Goal: Check status: Check status

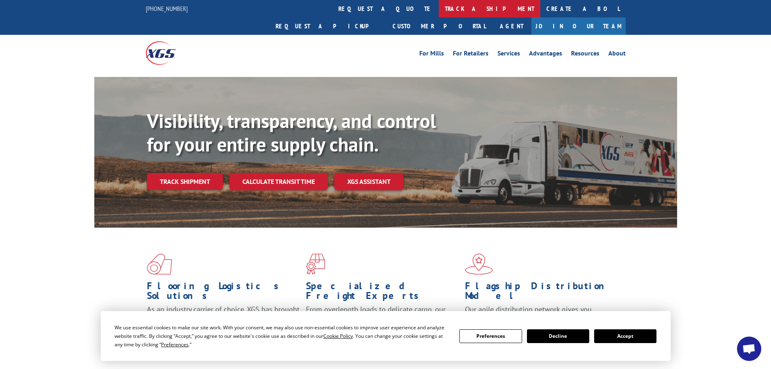
click at [439, 12] on link "track a shipment" at bounding box center [490, 8] width 102 height 17
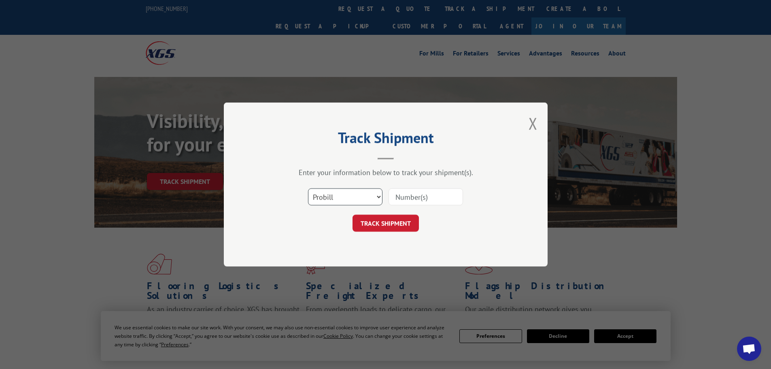
click at [352, 193] on select "Select category... Probill BOL PO" at bounding box center [345, 196] width 74 height 17
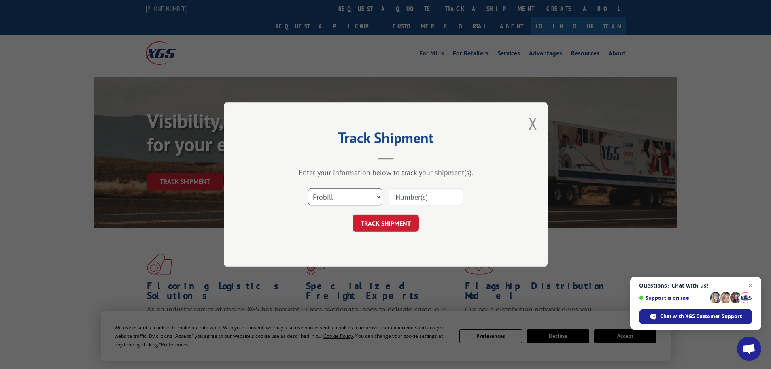
select select "bol"
click at [308, 188] on select "Select category... Probill BOL PO" at bounding box center [345, 196] width 74 height 17
paste input "5633282"
type input "5633282"
click at [362, 226] on button "TRACK SHIPMENT" at bounding box center [386, 223] width 66 height 17
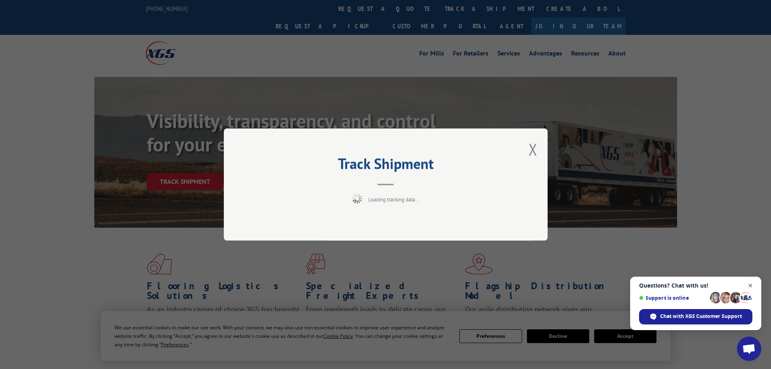
click at [751, 286] on span "Close chat" at bounding box center [751, 286] width 10 height 10
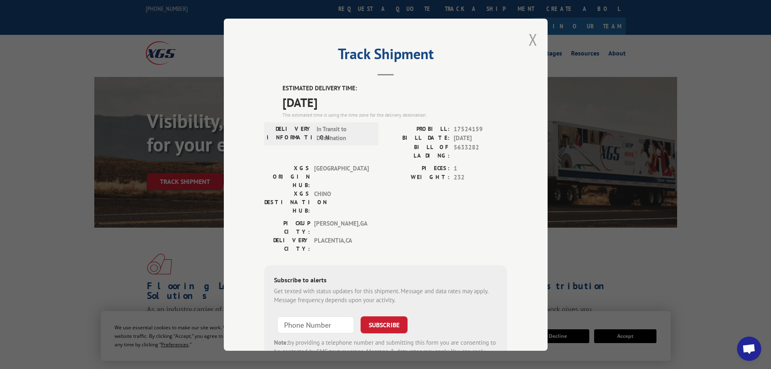
click at [529, 40] on button "Close modal" at bounding box center [533, 39] width 9 height 21
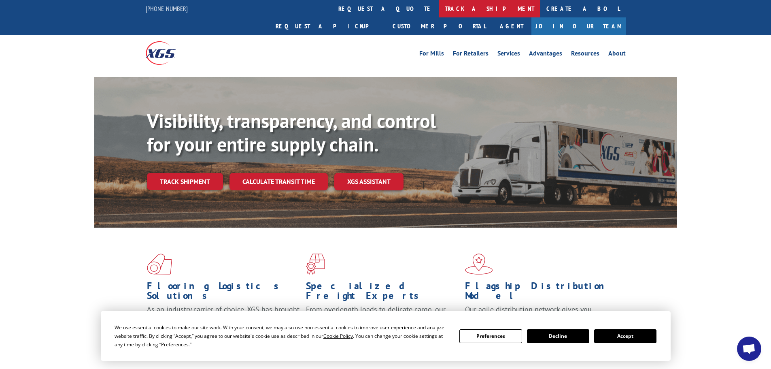
click at [439, 5] on link "track a shipment" at bounding box center [490, 8] width 102 height 17
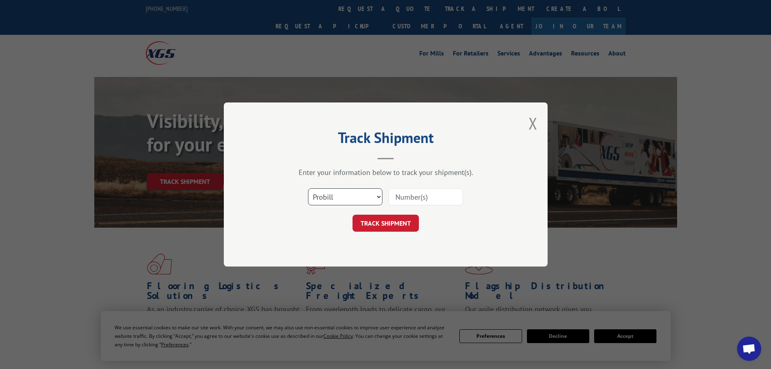
click at [326, 194] on select "Select category... Probill BOL PO" at bounding box center [345, 196] width 74 height 17
select select "bol"
click at [308, 188] on select "Select category... Probill BOL PO" at bounding box center [345, 196] width 74 height 17
click at [409, 194] on input at bounding box center [426, 196] width 74 height 17
paste input "5656901"
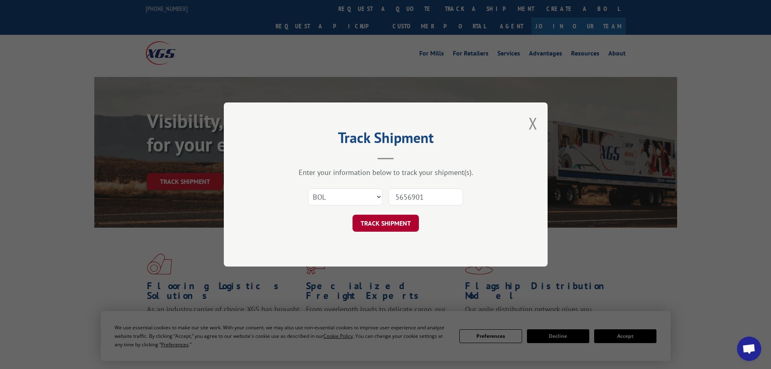
type input "5656901"
click at [395, 226] on button "TRACK SHIPMENT" at bounding box center [386, 223] width 66 height 17
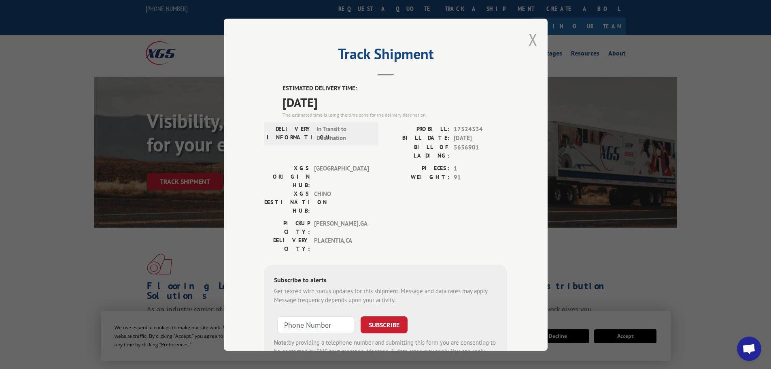
click at [531, 40] on button "Close modal" at bounding box center [533, 39] width 9 height 21
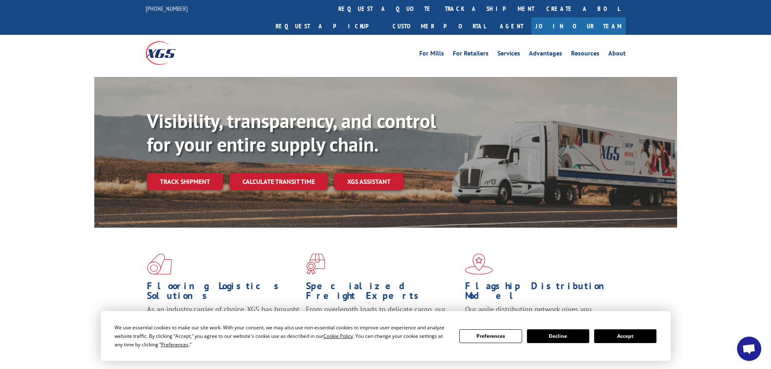
click at [553, 338] on button "Decline" at bounding box center [558, 336] width 62 height 14
